Goal: Transaction & Acquisition: Purchase product/service

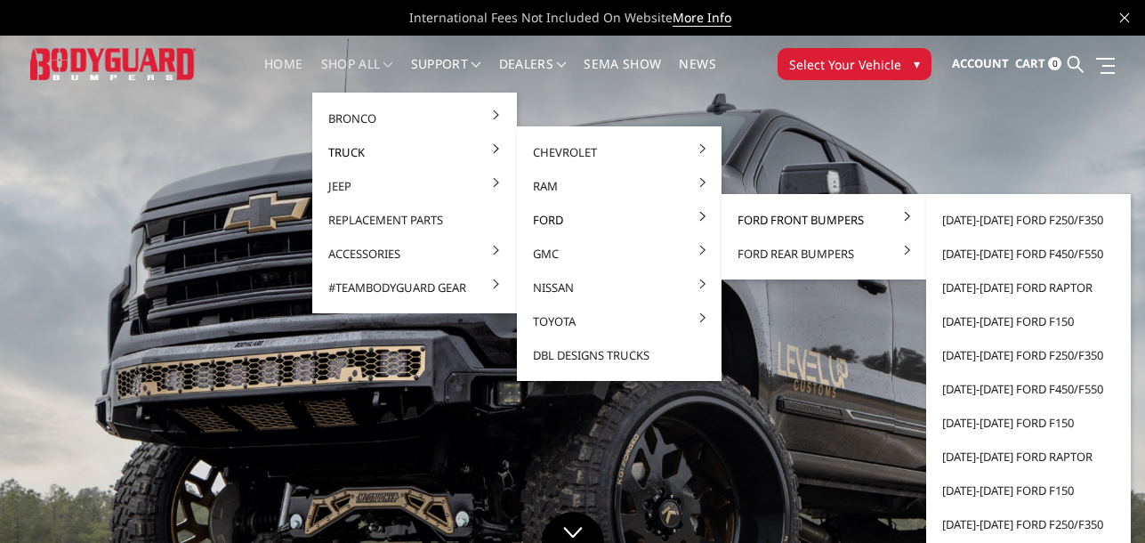
click at [779, 220] on link "Ford Front Bumpers" at bounding box center [824, 220] width 190 height 34
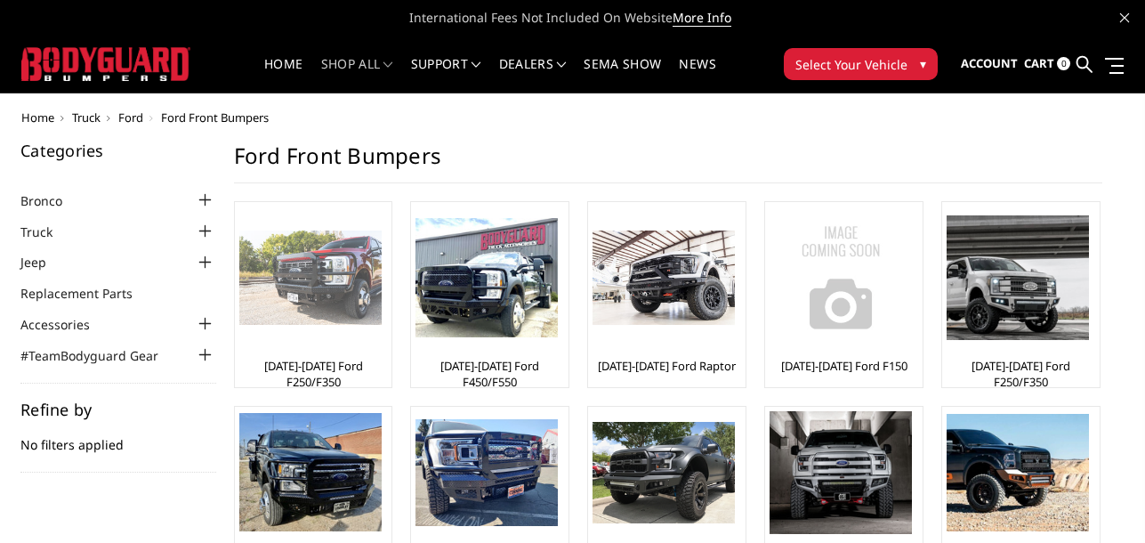
click at [322, 268] on img at bounding box center [310, 277] width 142 height 95
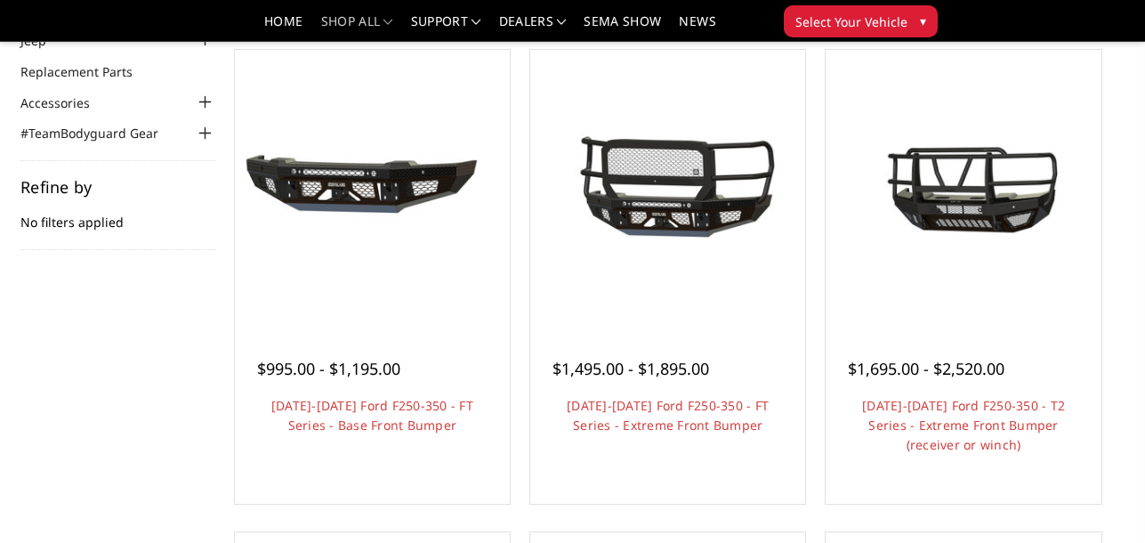
scroll to position [178, 0]
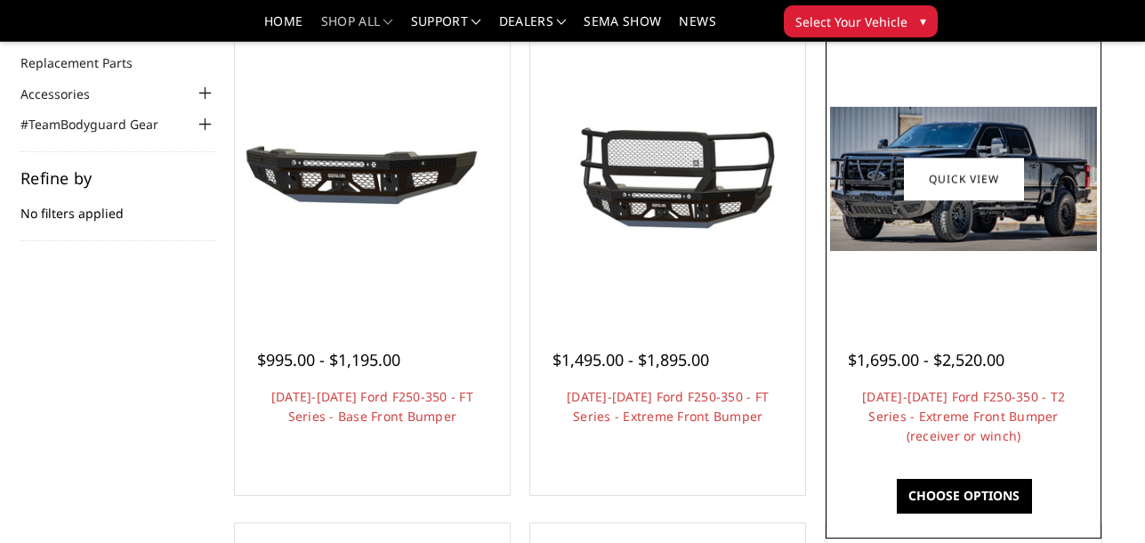
click at [995, 220] on img at bounding box center [963, 179] width 266 height 144
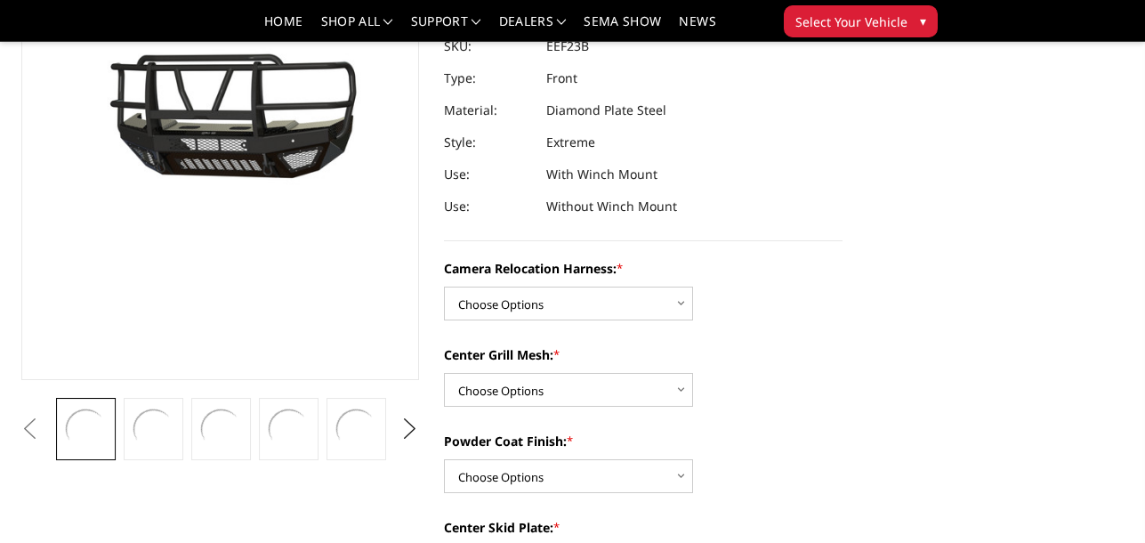
scroll to position [356, 0]
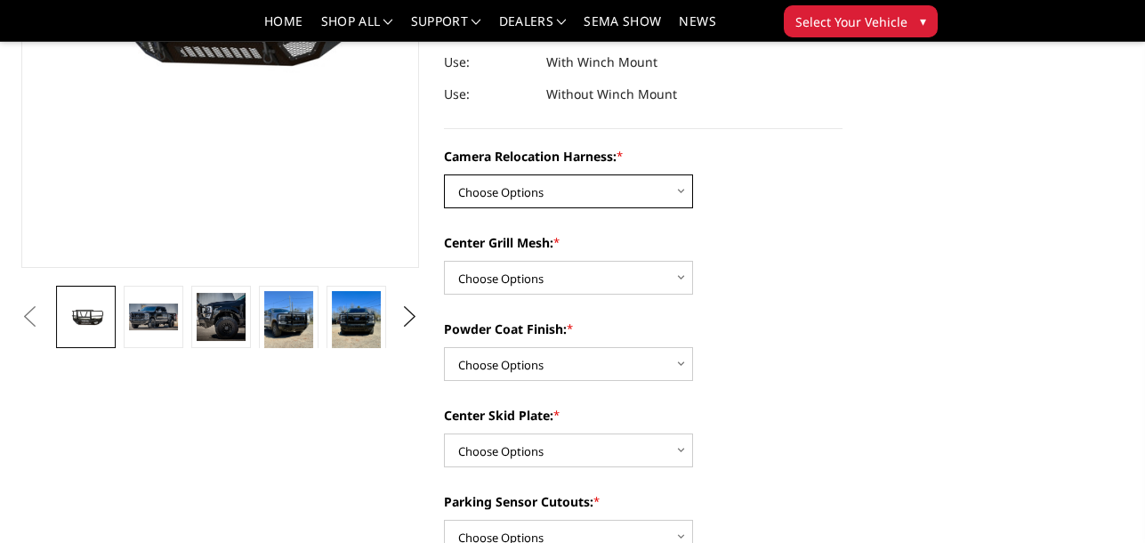
click at [681, 189] on select "Choose Options Without camera harness With camera harness" at bounding box center [568, 191] width 249 height 34
select select "3753"
click at [444, 174] on select "Choose Options Without camera harness With camera harness" at bounding box center [568, 191] width 249 height 34
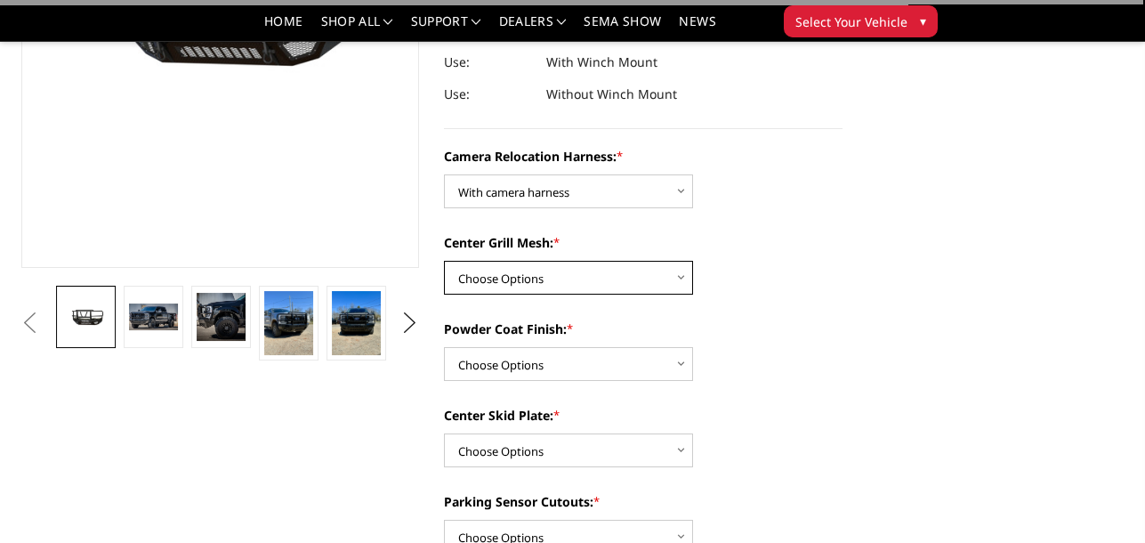
click at [684, 280] on select "Choose Options Without expanded metal With expanded metal" at bounding box center [568, 278] width 249 height 34
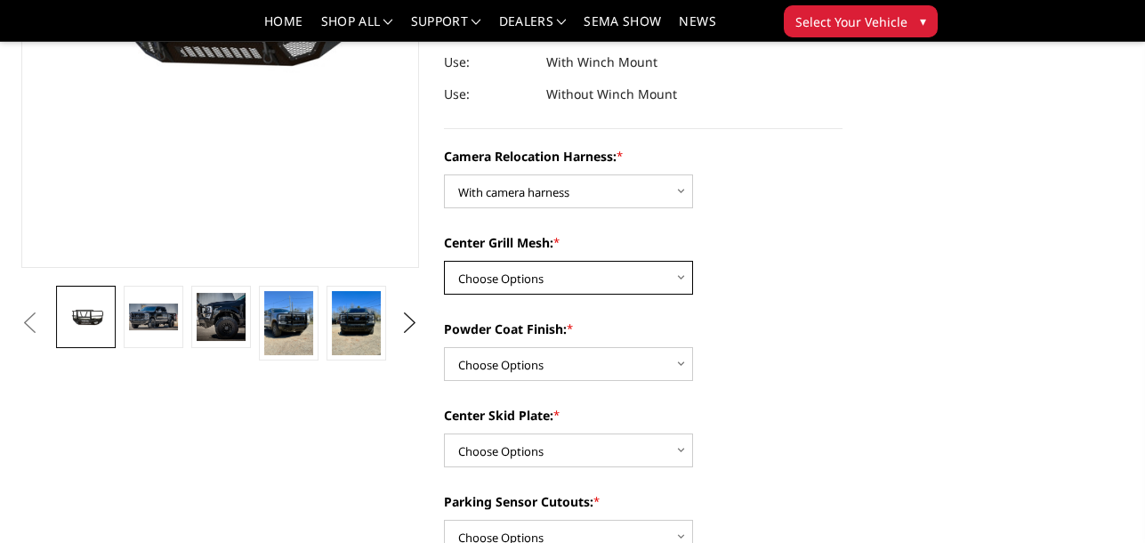
select select "3751"
click at [444, 261] on select "Choose Options Without expanded metal With expanded metal" at bounding box center [568, 278] width 249 height 34
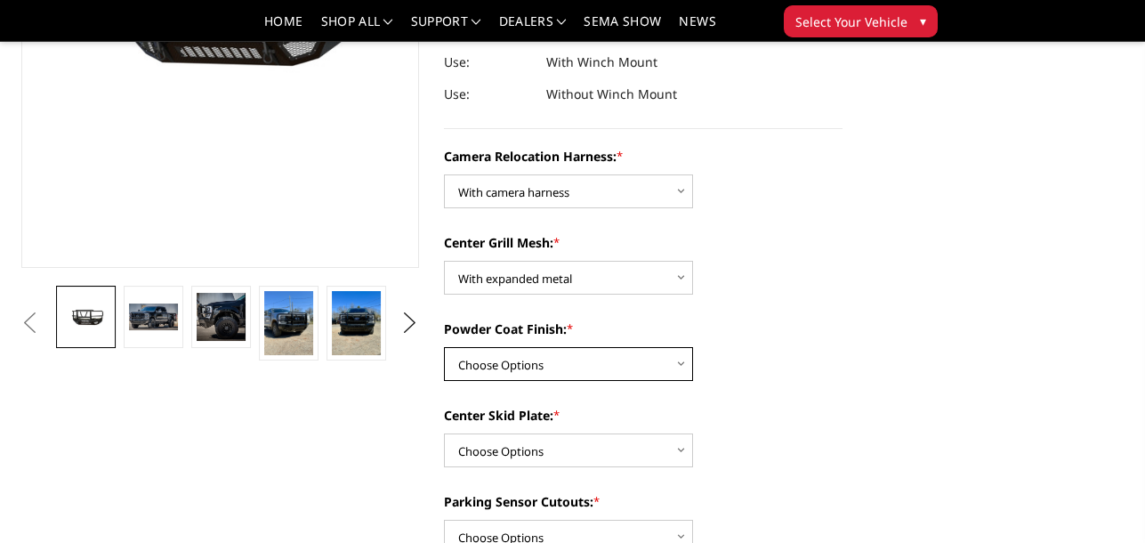
click at [674, 368] on select "Choose Options Textured Black Powder Coat Gloss Black Powder Coat Bare Metal" at bounding box center [568, 364] width 249 height 34
select select "3749"
click at [444, 347] on select "Choose Options Textured Black Powder Coat Gloss Black Powder Coat Bare Metal" at bounding box center [568, 364] width 249 height 34
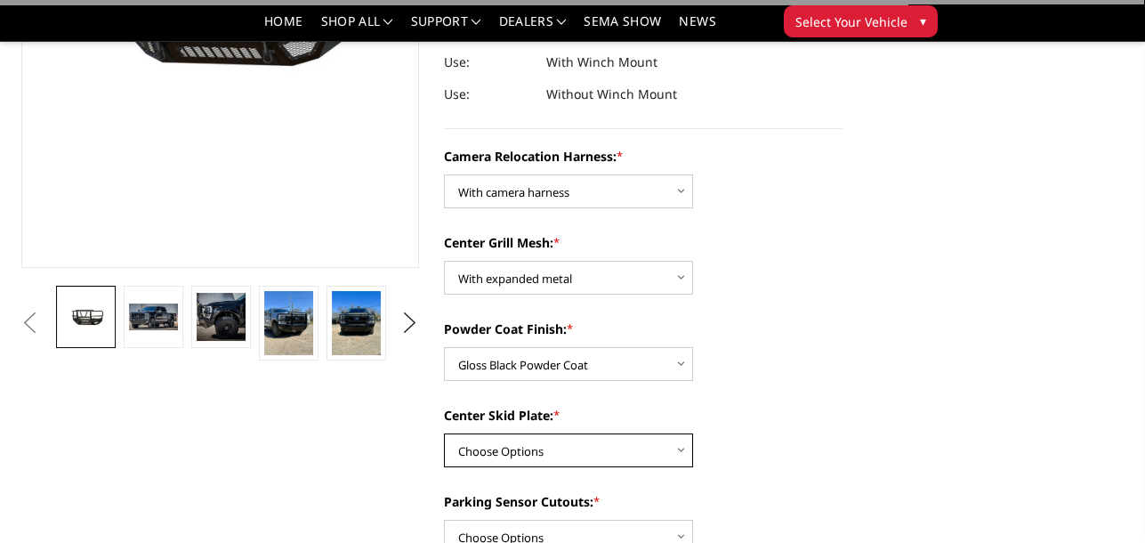
click at [676, 446] on select "Choose Options Winch Mount Skid Plate Standard Skid Plate (included) 2" Receive…" at bounding box center [568, 450] width 249 height 34
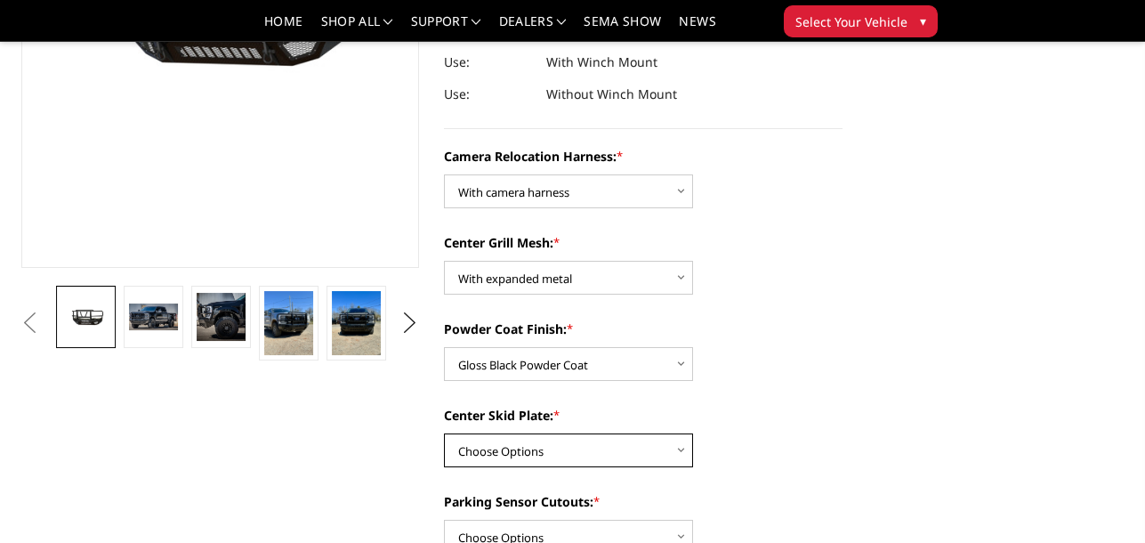
select select "3746"
click at [444, 433] on select "Choose Options Winch Mount Skid Plate Standard Skid Plate (included) 2" Receive…" at bounding box center [568, 450] width 249 height 34
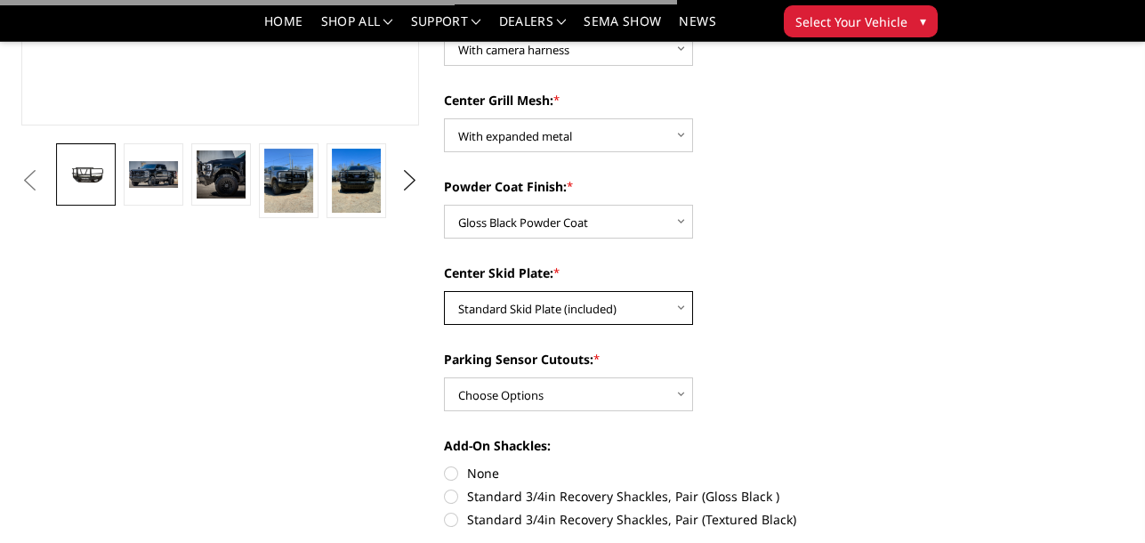
scroll to position [534, 0]
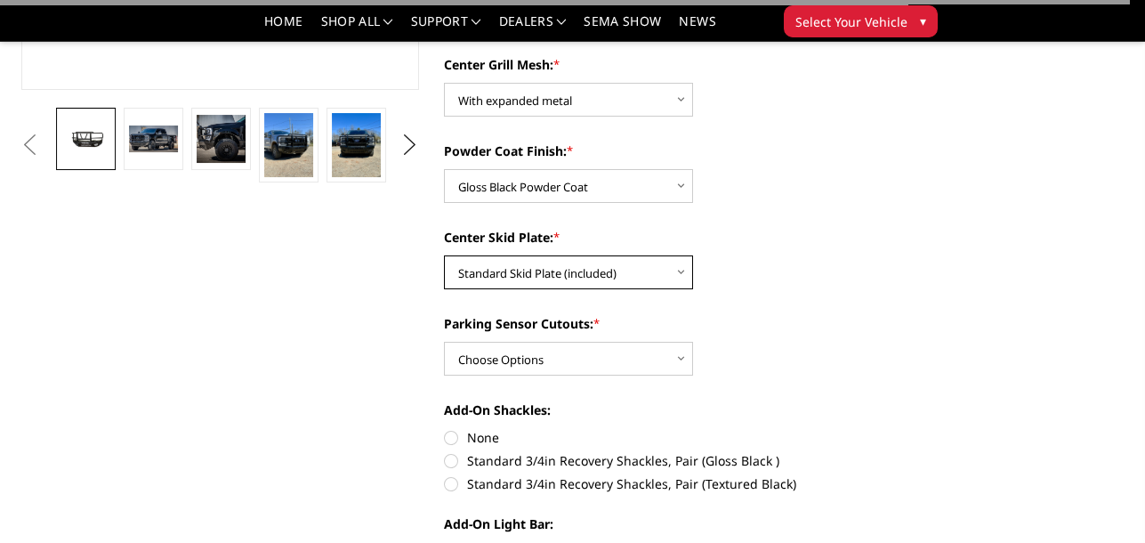
click at [676, 270] on select "Choose Options Winch Mount Skid Plate Standard Skid Plate (included) 2" Receive…" at bounding box center [568, 272] width 249 height 34
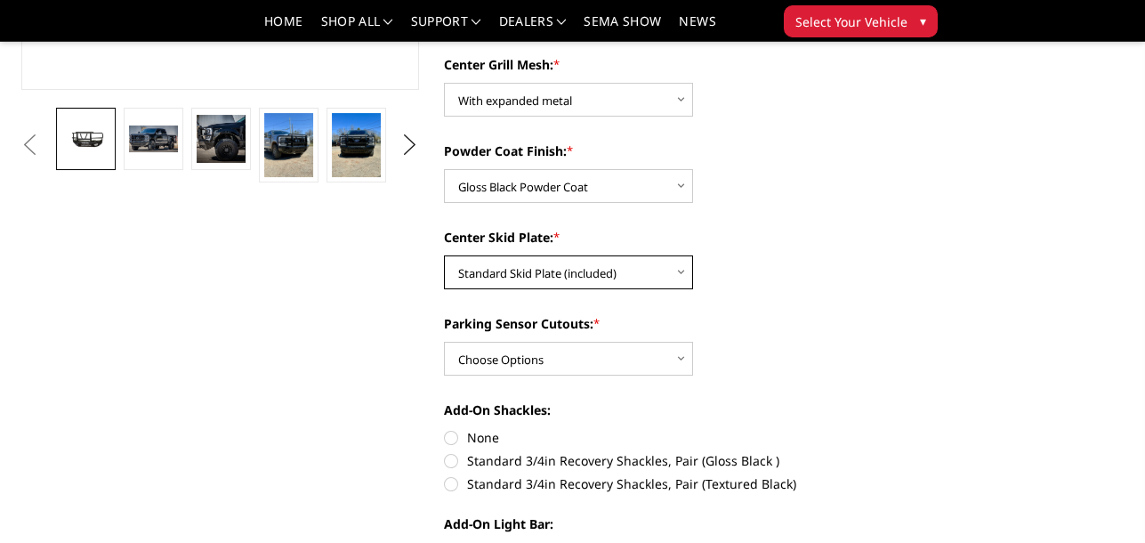
click at [444, 255] on select "Choose Options Winch Mount Skid Plate Standard Skid Plate (included) 2" Receive…" at bounding box center [568, 272] width 249 height 34
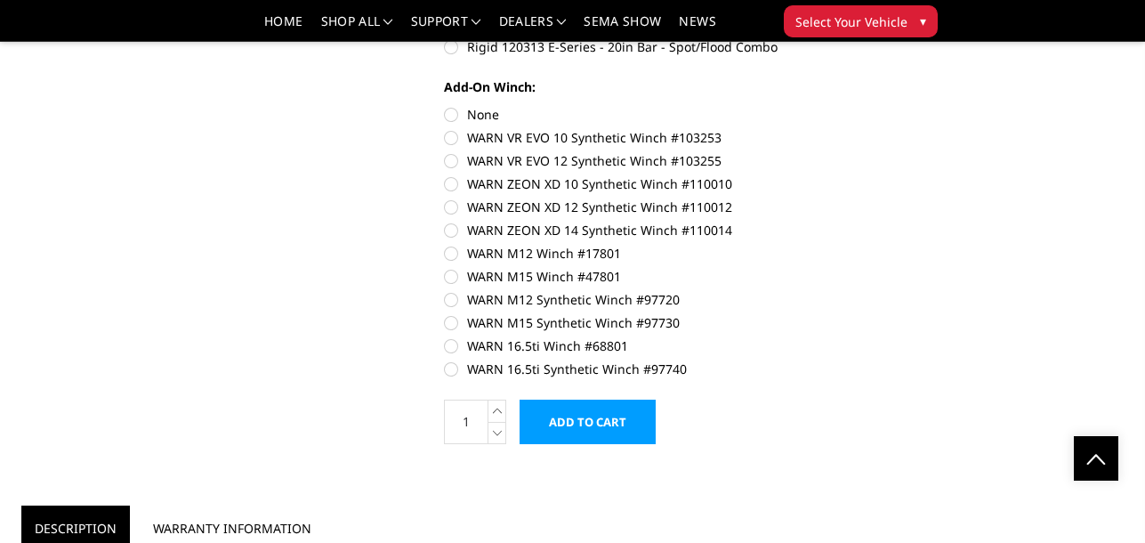
scroll to position [979, 0]
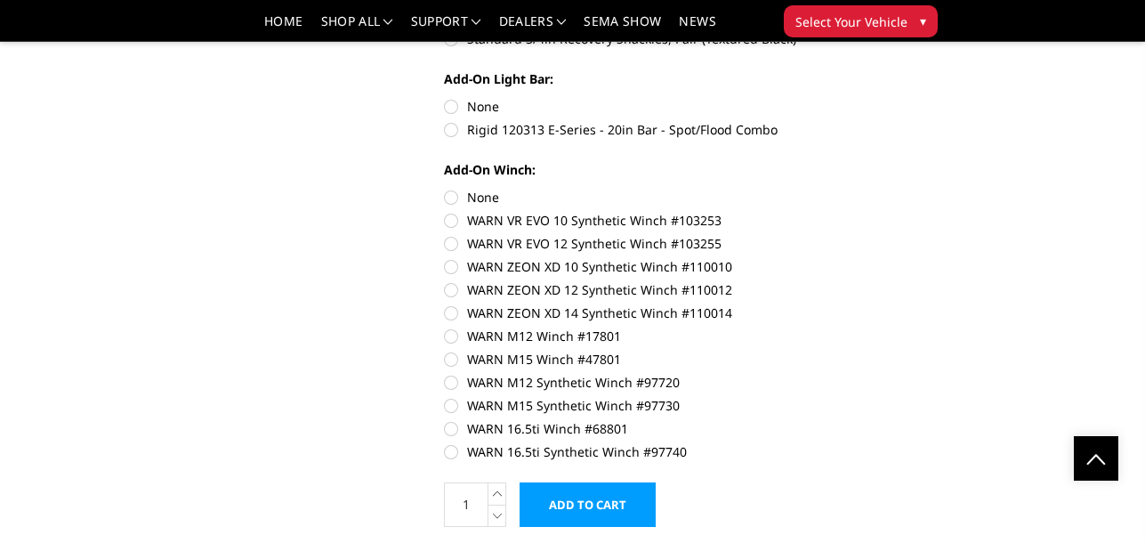
click at [452, 194] on label "None" at bounding box center [643, 197] width 399 height 19
click at [445, 189] on input "None" at bounding box center [444, 188] width 1 height 1
radio input "true"
click at [454, 103] on label "None" at bounding box center [643, 106] width 399 height 19
click at [445, 98] on input "None" at bounding box center [444, 97] width 1 height 1
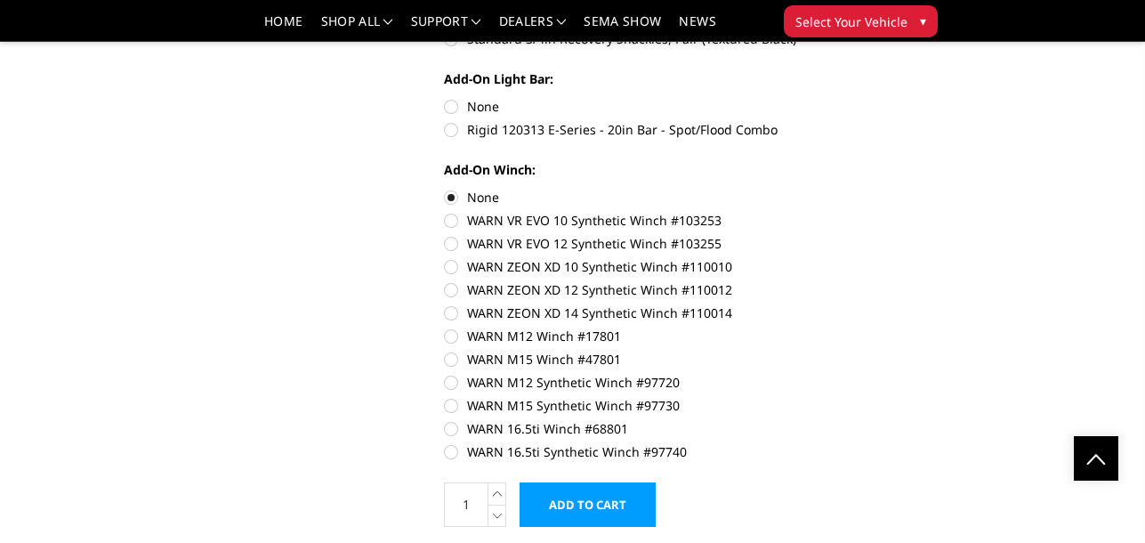
radio input "true"
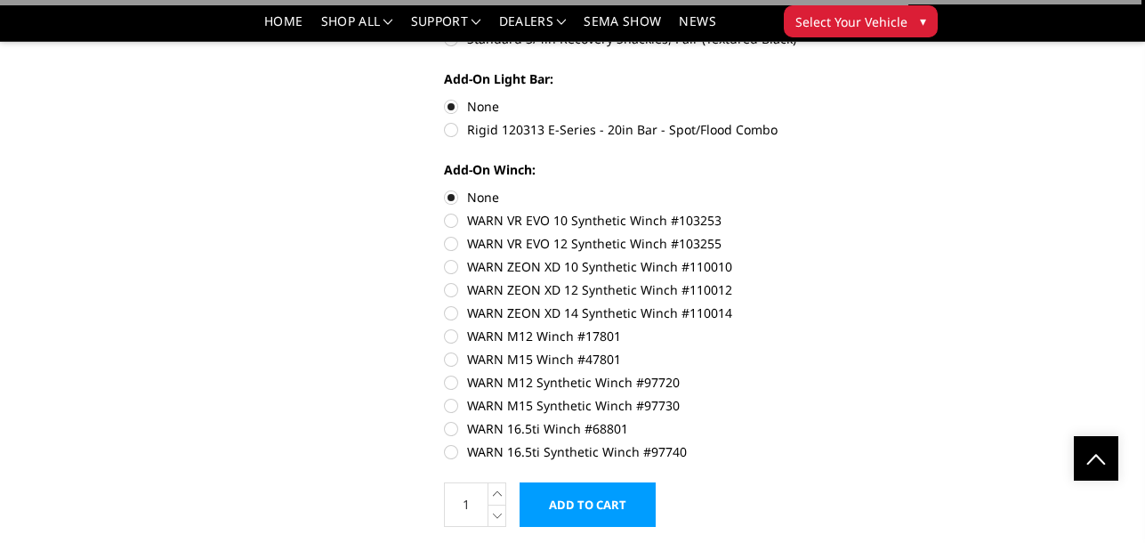
scroll to position [801, 0]
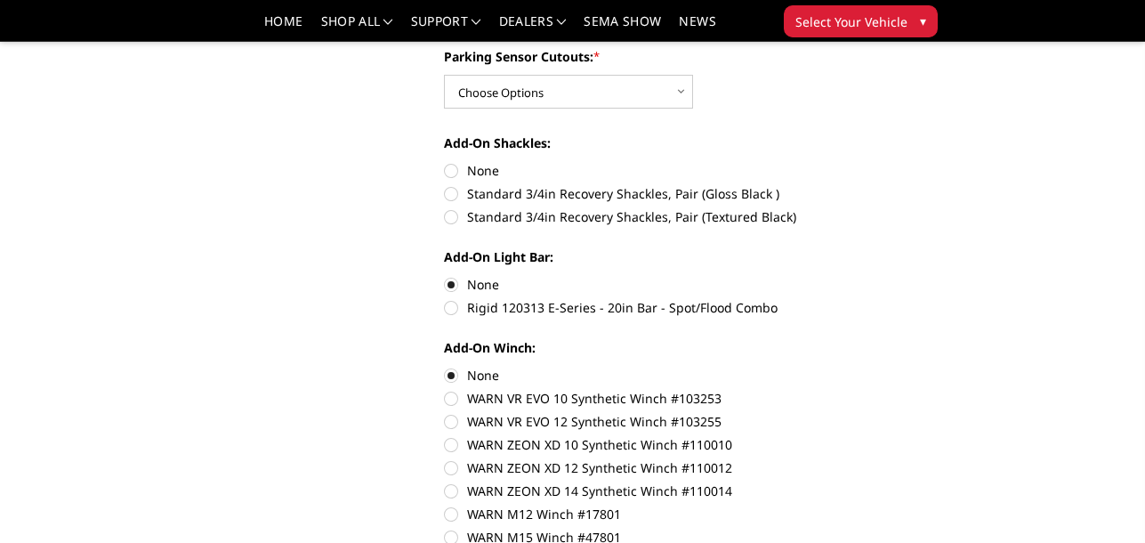
click at [450, 166] on label "None" at bounding box center [643, 170] width 399 height 19
click at [445, 162] on input "None" at bounding box center [444, 161] width 1 height 1
radio input "true"
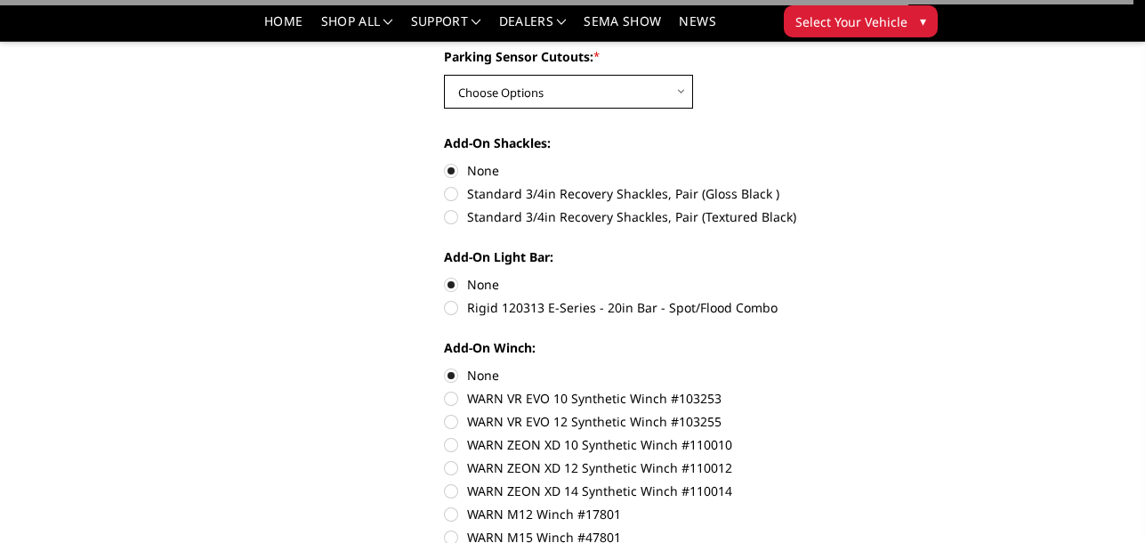
click at [680, 88] on select "Choose Options Yes - With Parking Sensor Cutouts" at bounding box center [568, 92] width 249 height 34
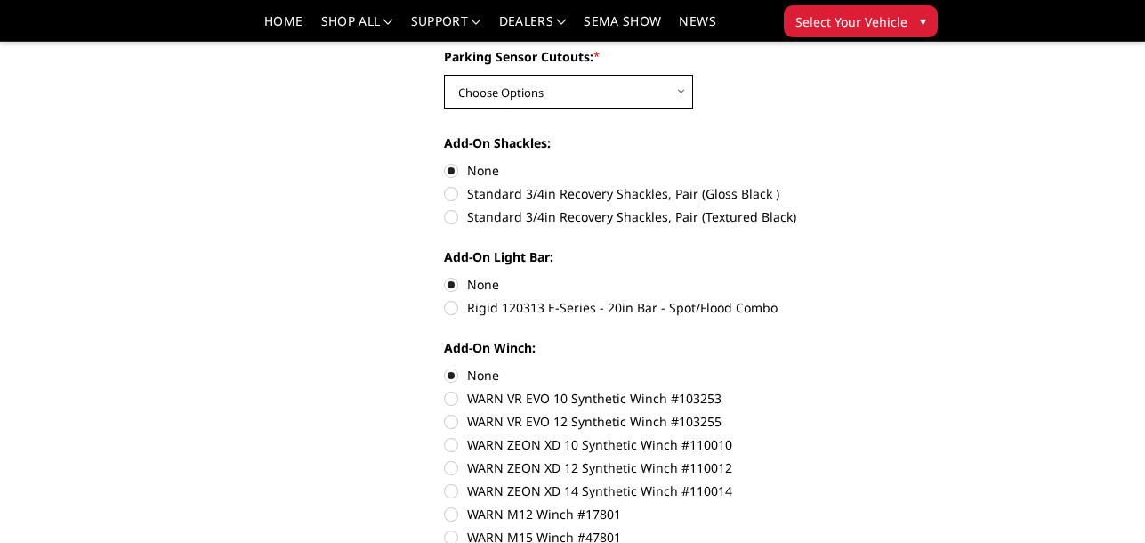
select select "3744"
click at [444, 75] on select "Choose Options Yes - With Parking Sensor Cutouts" at bounding box center [568, 92] width 249 height 34
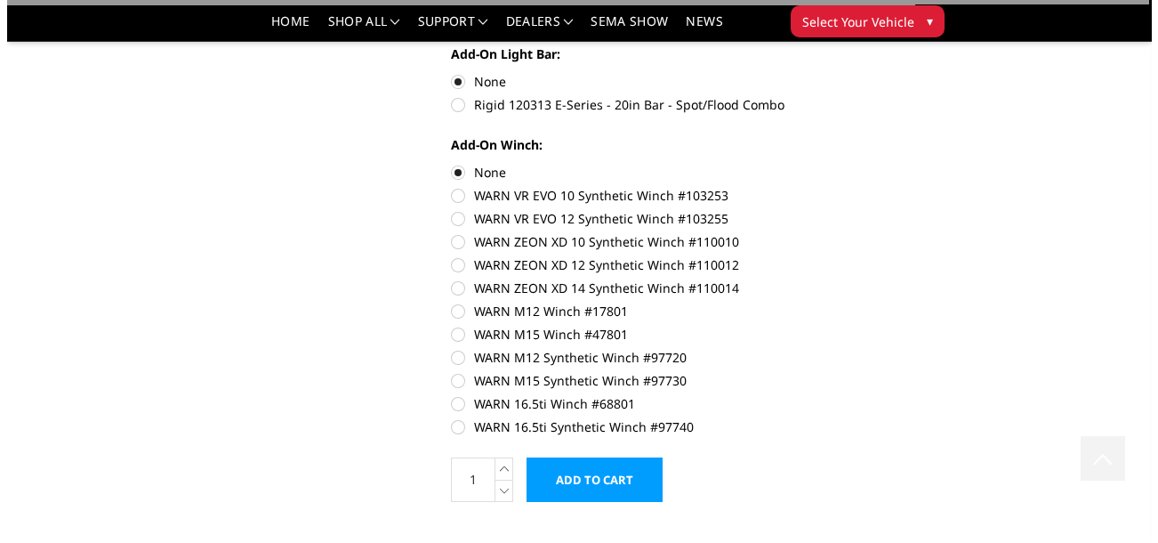
scroll to position [1068, 0]
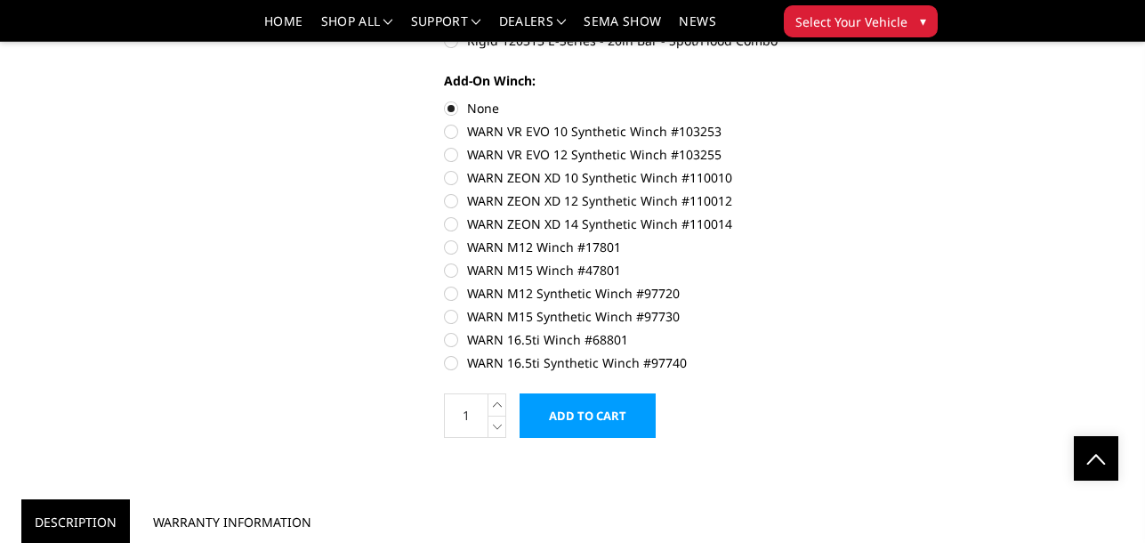
click at [597, 421] on input "Add to Cart" at bounding box center [588, 415] width 136 height 44
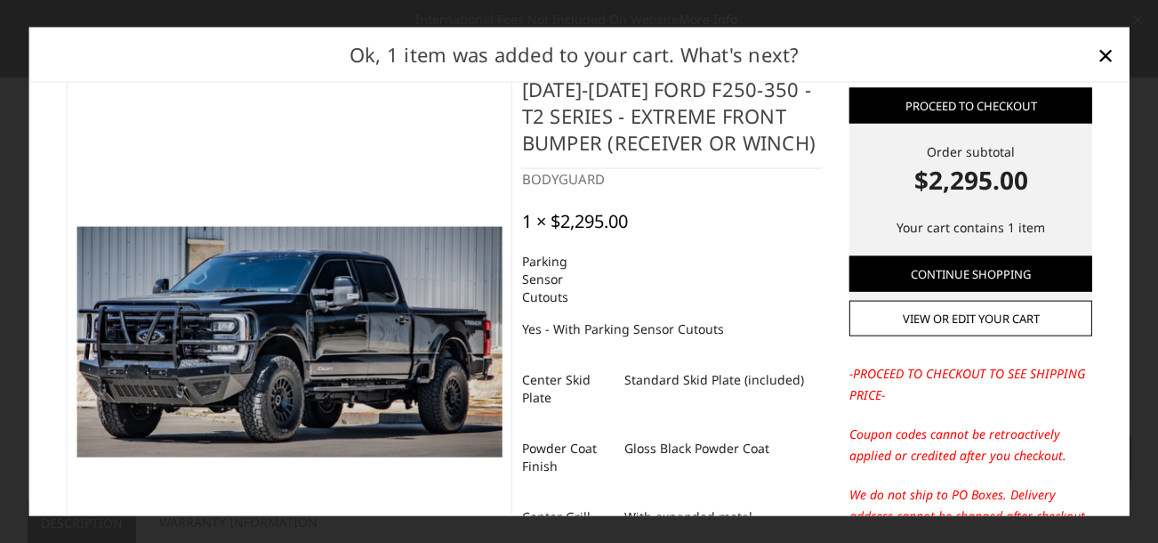
scroll to position [0, 0]
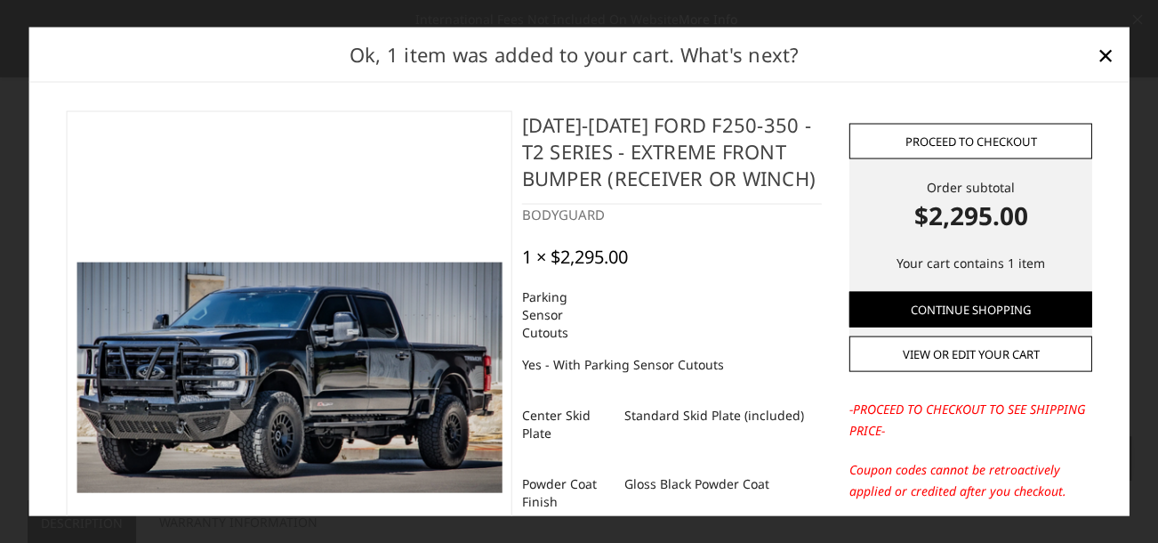
click at [935, 136] on link "Proceed to checkout" at bounding box center [971, 141] width 242 height 36
